Goal: Transaction & Acquisition: Purchase product/service

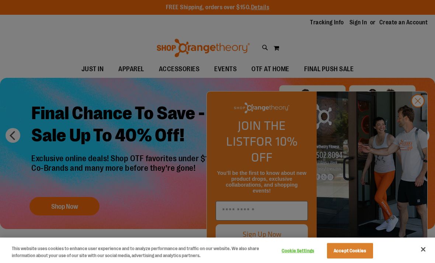
click at [423, 249] on button "Close" at bounding box center [423, 249] width 16 height 16
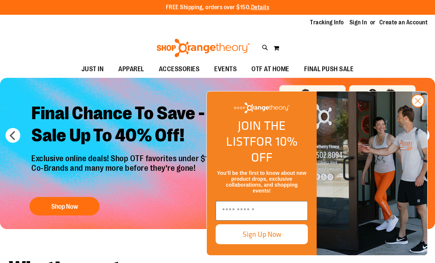
click at [419, 104] on icon "Close dialog" at bounding box center [418, 100] width 5 height 5
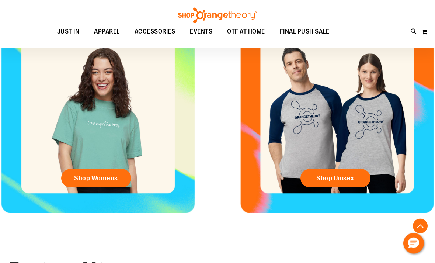
scroll to position [277, 0]
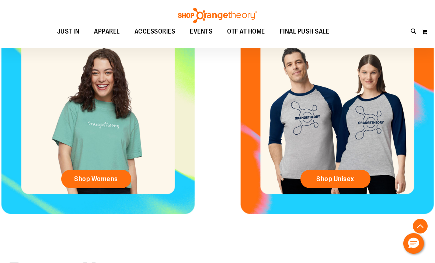
click at [92, 171] on link "Shop Womens" at bounding box center [96, 179] width 70 height 18
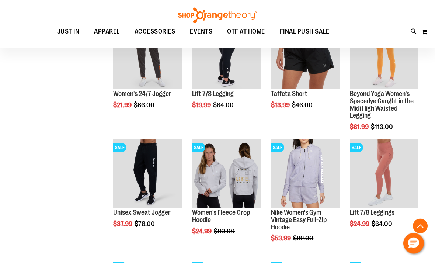
scroll to position [363, 0]
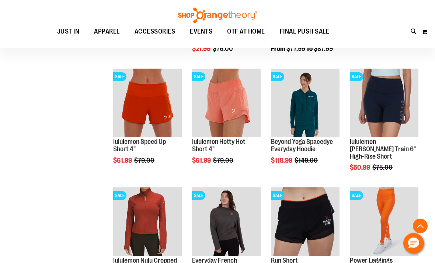
scroll to position [790, 0]
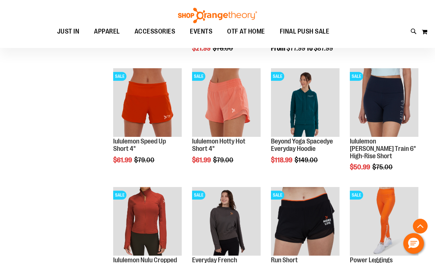
click at [133, 98] on img "product" at bounding box center [147, 102] width 69 height 69
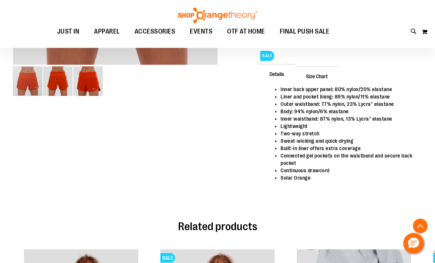
scroll to position [265, 0]
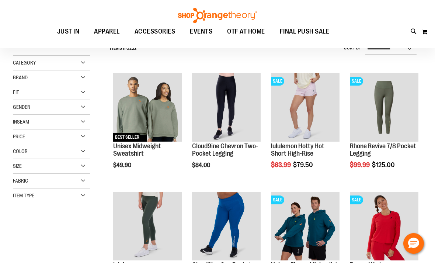
scroll to position [73, 0]
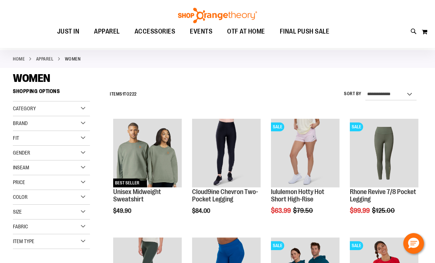
scroll to position [29, 0]
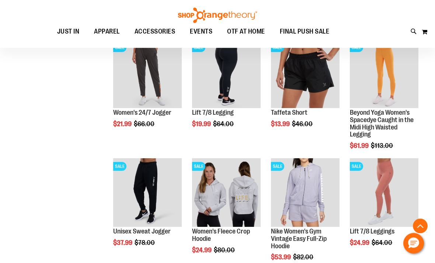
scroll to position [346, 0]
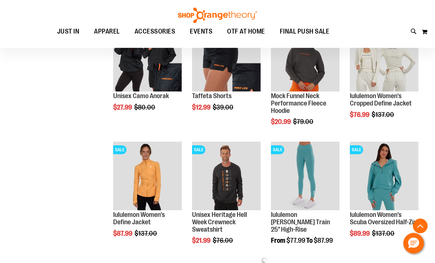
scroll to position [598, 0]
